Goal: Information Seeking & Learning: Learn about a topic

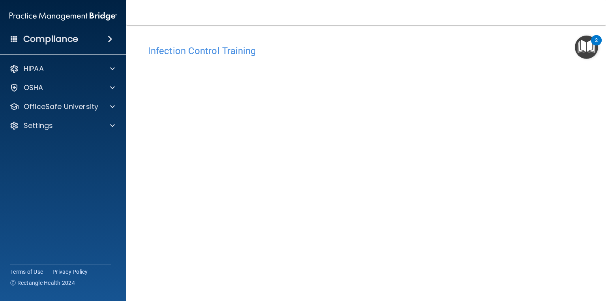
scroll to position [36, 0]
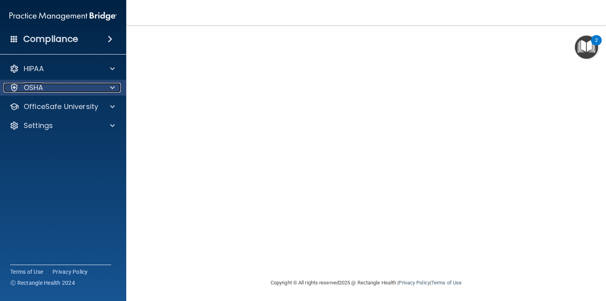
click at [36, 85] on p "OSHA" at bounding box center [34, 87] width 20 height 9
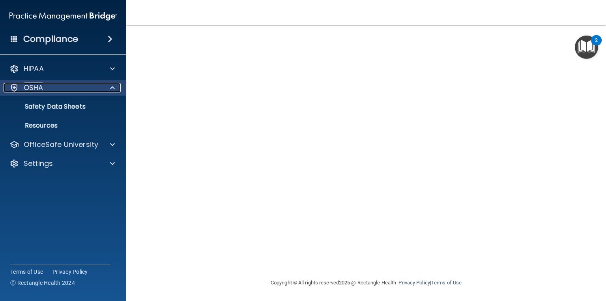
click at [39, 84] on p "OSHA" at bounding box center [34, 87] width 20 height 9
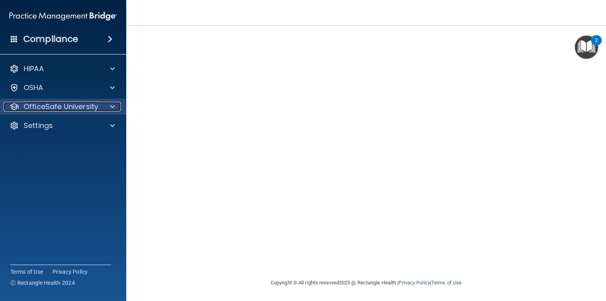
click at [56, 105] on p "OfficeSafe University" at bounding box center [61, 106] width 75 height 9
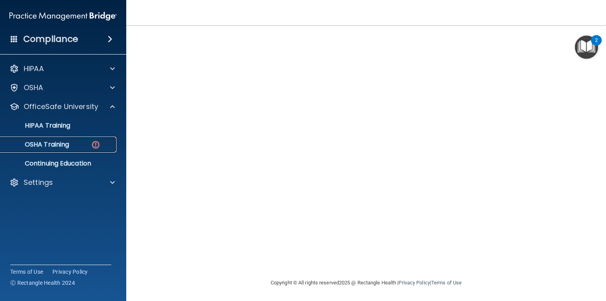
click at [71, 139] on link "OSHA Training" at bounding box center [54, 144] width 124 height 16
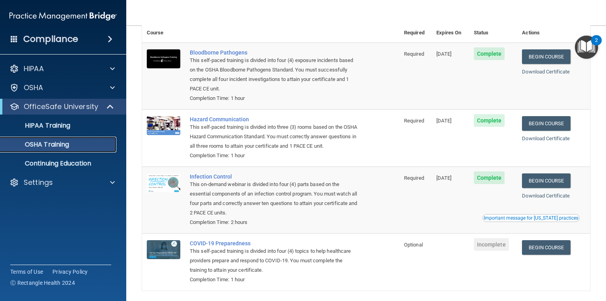
scroll to position [87, 0]
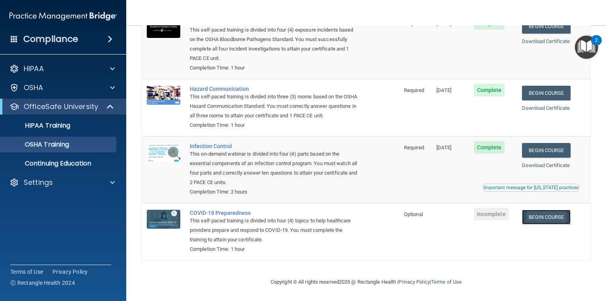
click at [554, 219] on link "Begin Course" at bounding box center [546, 216] width 48 height 15
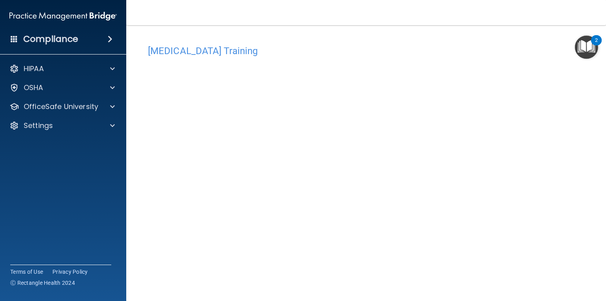
click at [410, 47] on h4 "COVID-19 Training" at bounding box center [366, 51] width 436 height 10
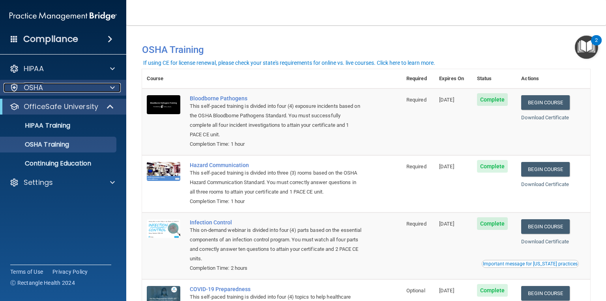
click at [108, 88] on div at bounding box center [111, 87] width 20 height 9
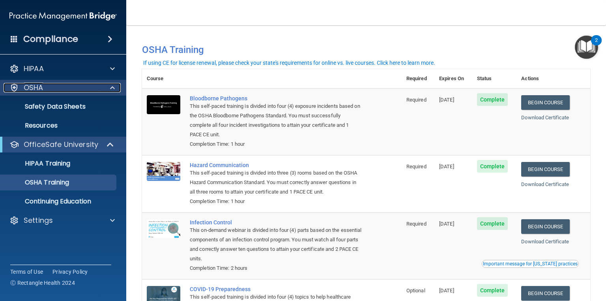
click at [108, 88] on div at bounding box center [111, 87] width 20 height 9
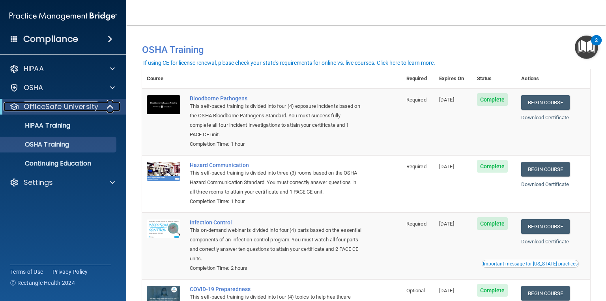
click at [67, 109] on p "OfficeSafe University" at bounding box center [61, 106] width 75 height 9
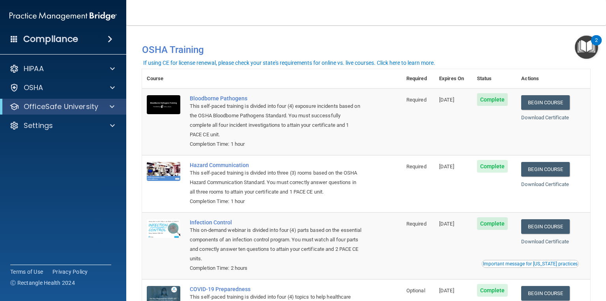
click at [250, 36] on div "You have a course that has expired or is incomplete. Please complete the course…" at bounding box center [366, 46] width 460 height 26
